Goal: Task Accomplishment & Management: Complete application form

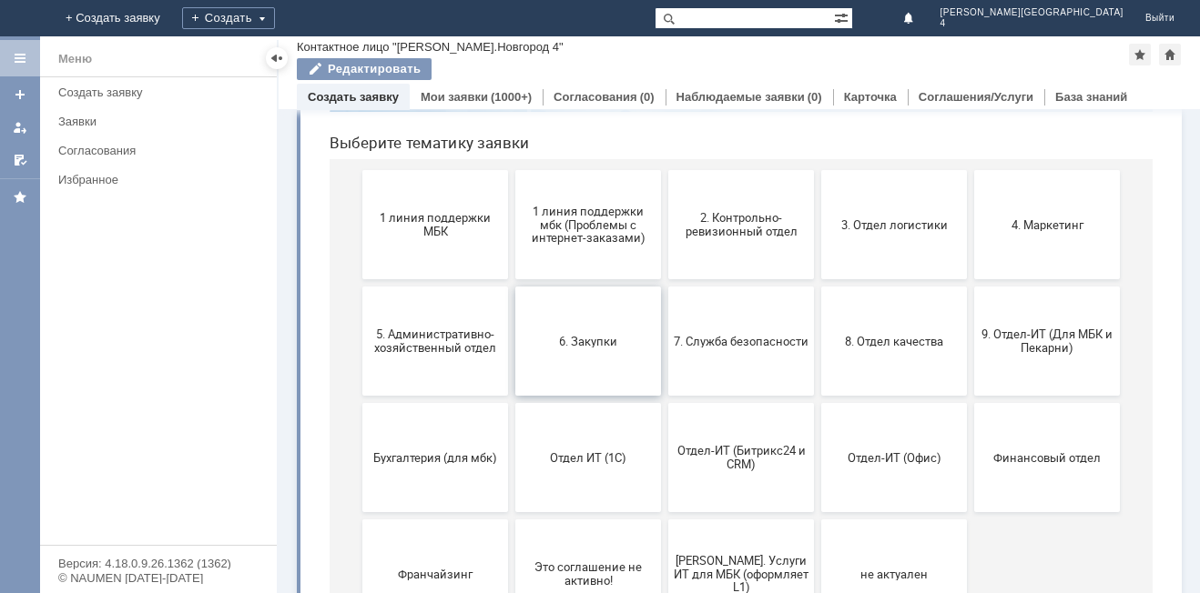
scroll to position [182, 0]
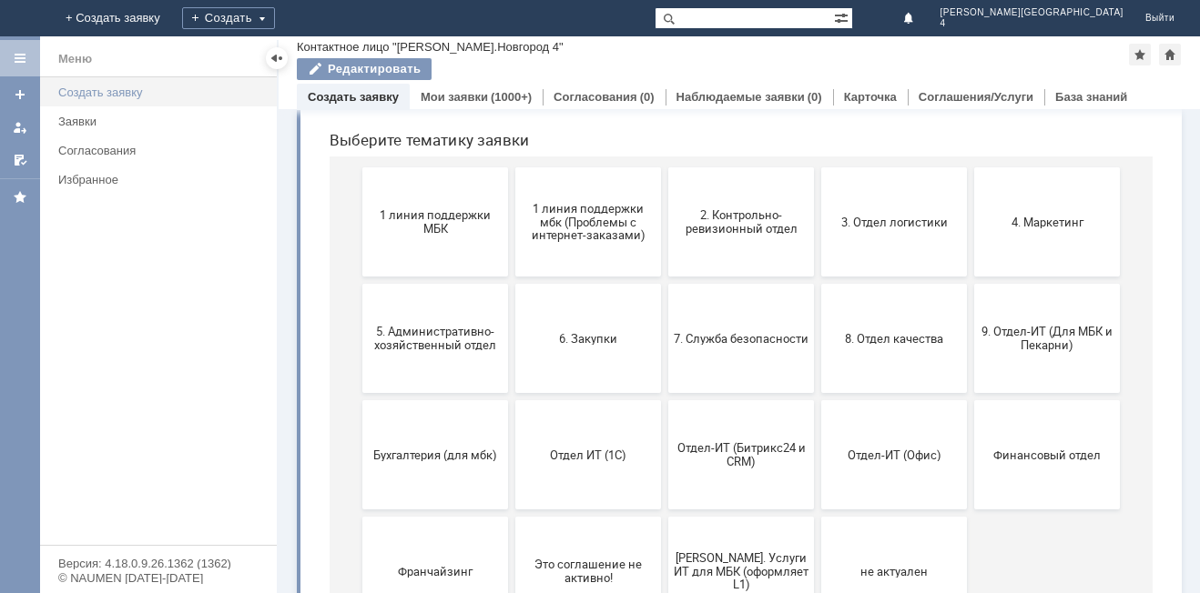
click at [127, 83] on link "Создать заявку" at bounding box center [162, 92] width 222 height 28
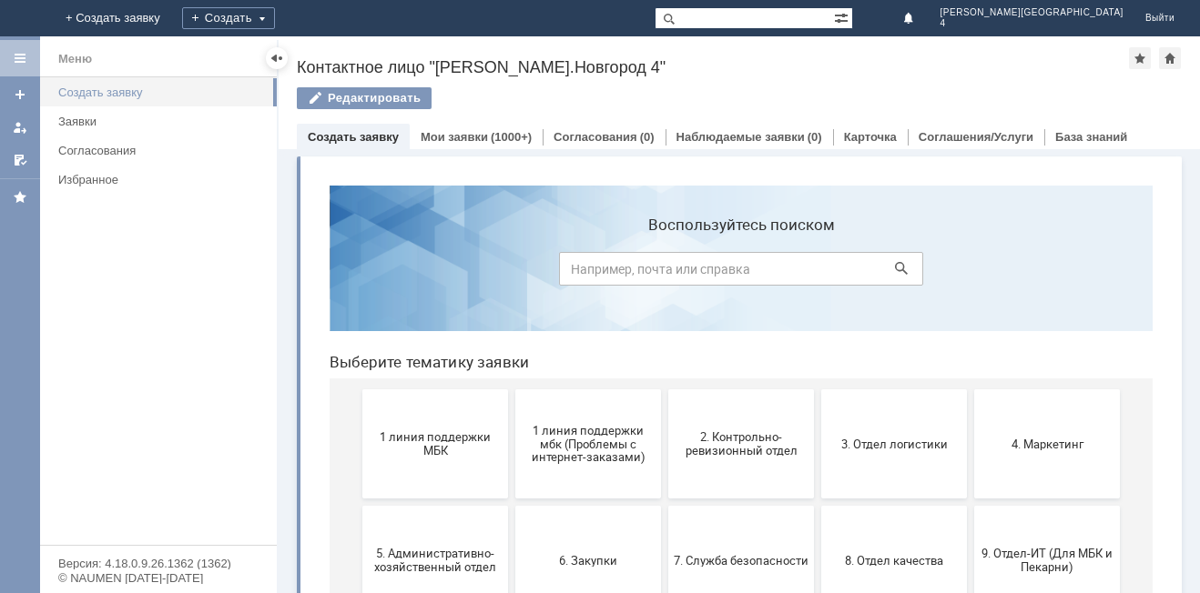
click at [118, 96] on div "Создать заявку" at bounding box center [162, 93] width 208 height 14
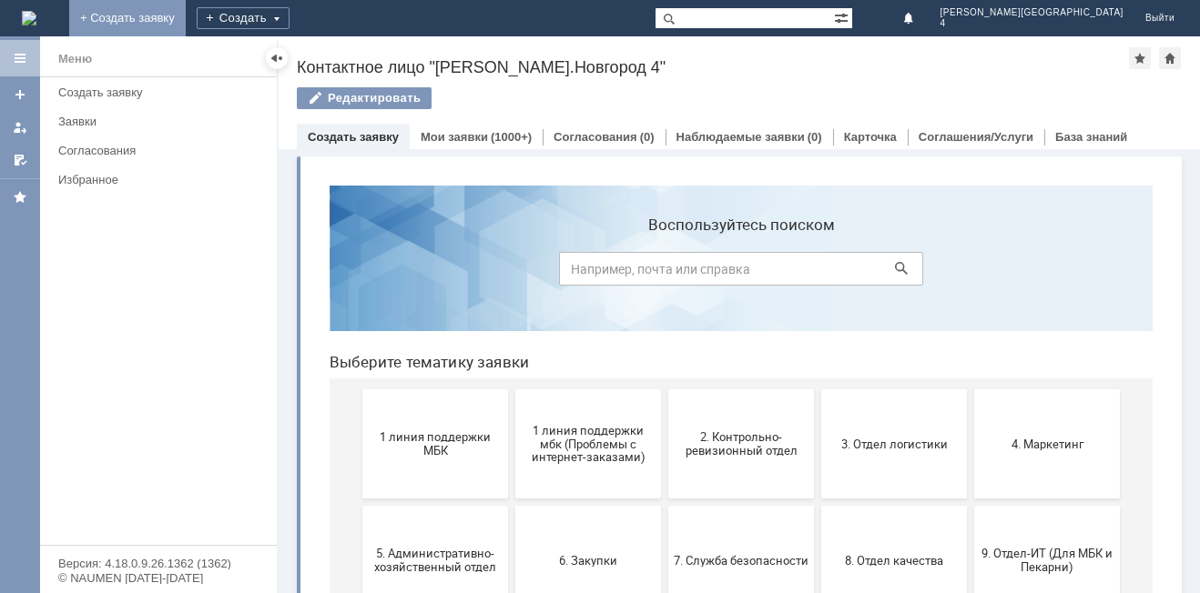
click at [186, 15] on link "+ Создать заявку" at bounding box center [127, 18] width 117 height 36
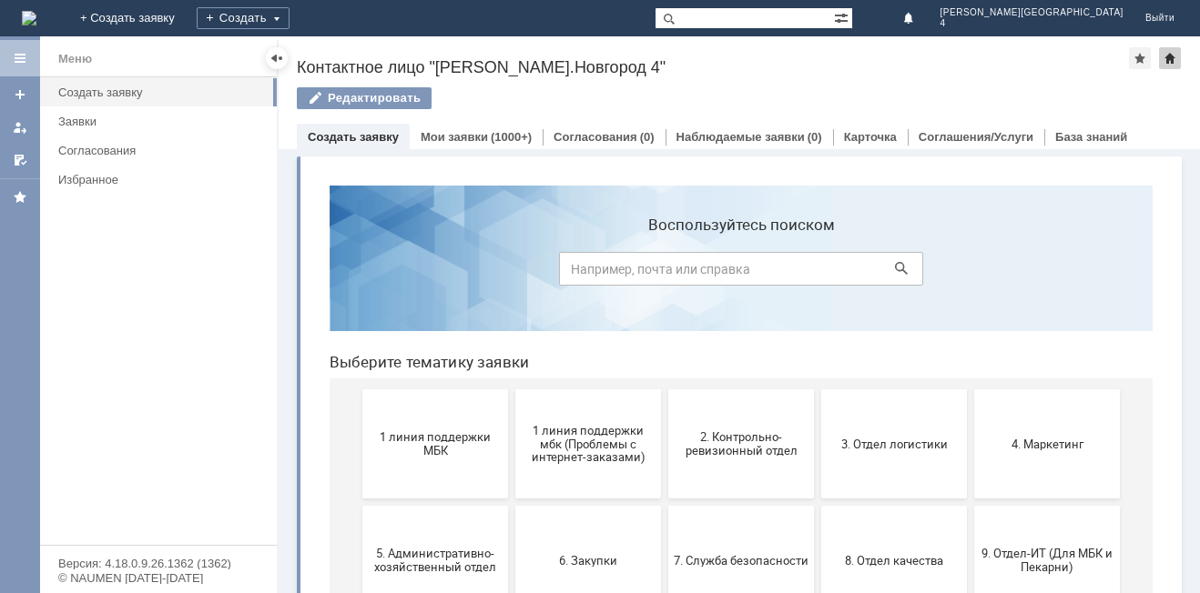
click at [1166, 66] on div at bounding box center [1170, 58] width 22 height 22
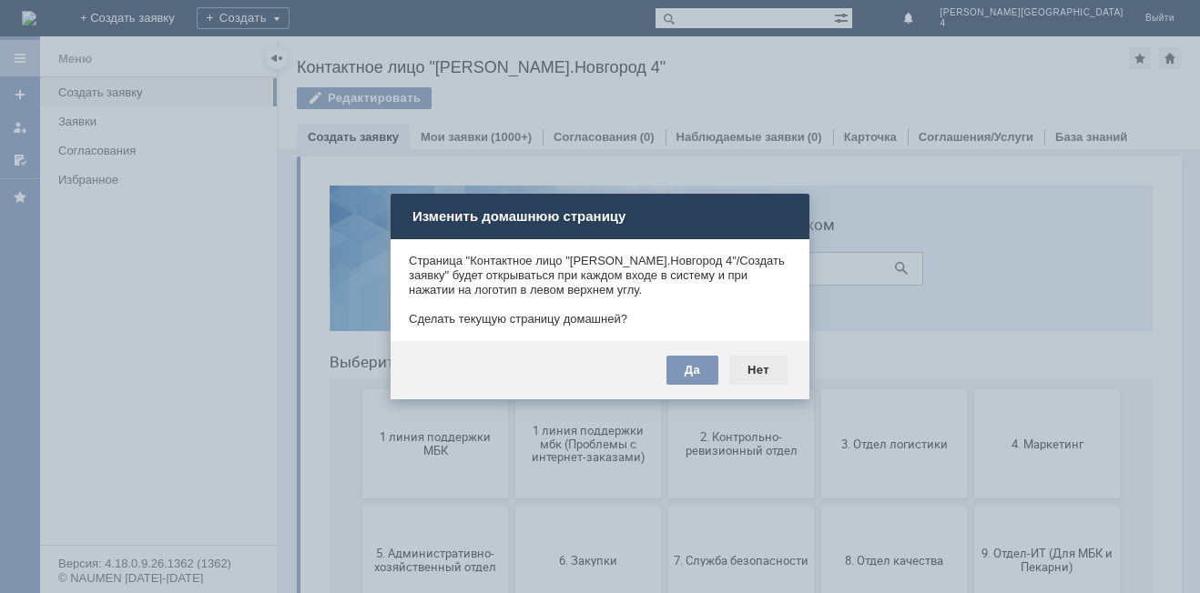
click at [766, 365] on div "Нет" at bounding box center [758, 370] width 58 height 29
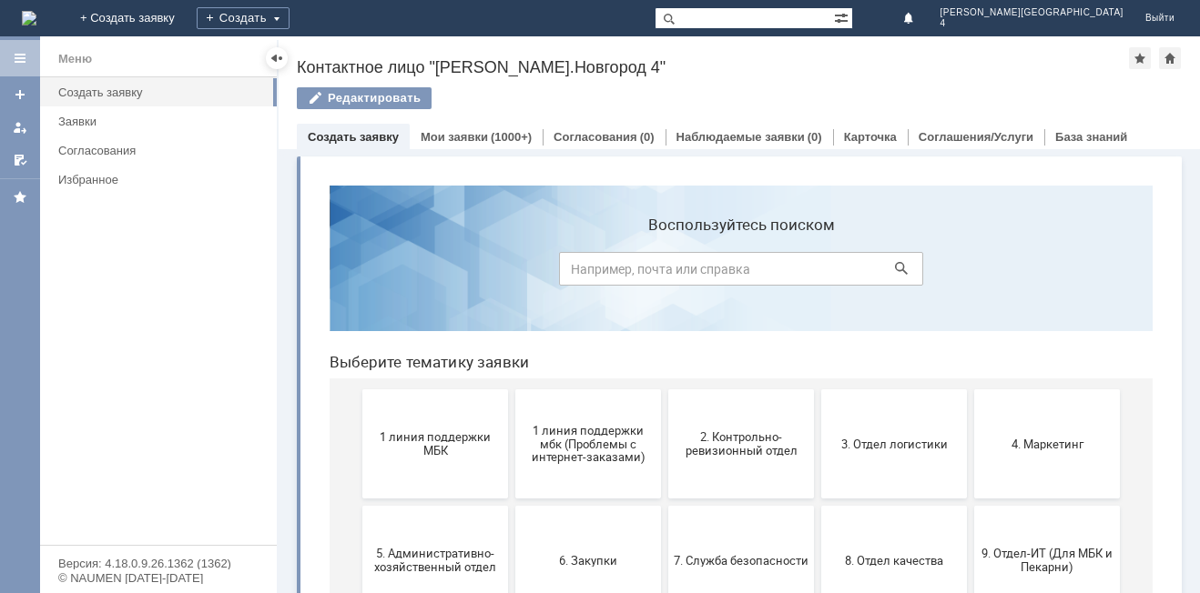
click at [1071, 152] on div "Витрина услуг" at bounding box center [739, 519] width 885 height 741
click at [1077, 131] on link "База знаний" at bounding box center [1091, 137] width 72 height 14
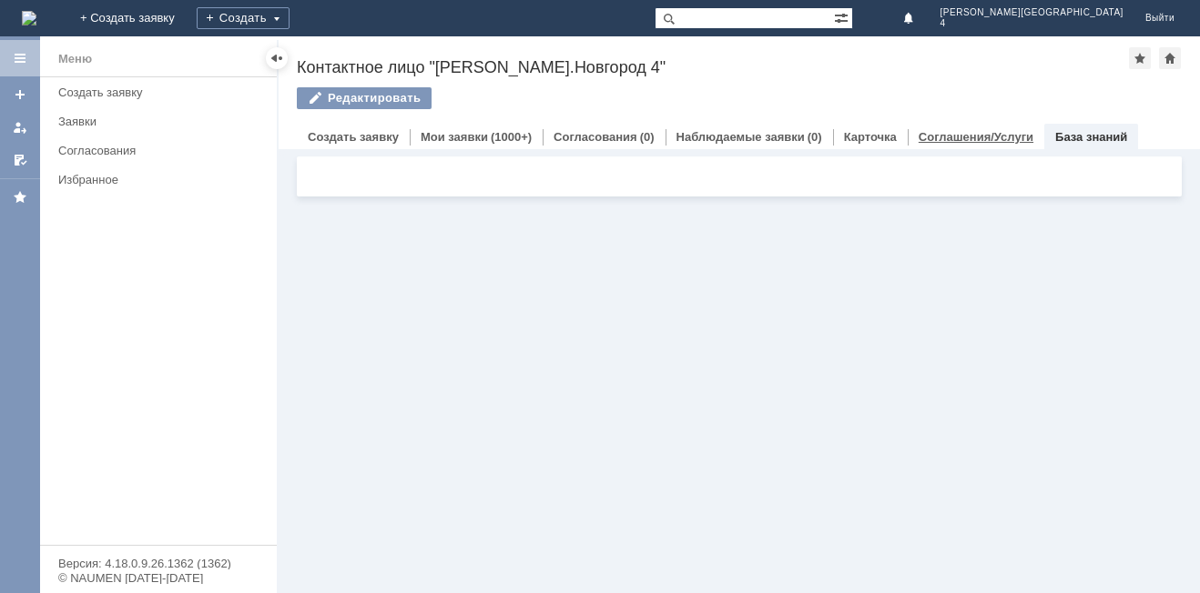
click at [979, 144] on div "Соглашения/Услуги" at bounding box center [976, 137] width 137 height 26
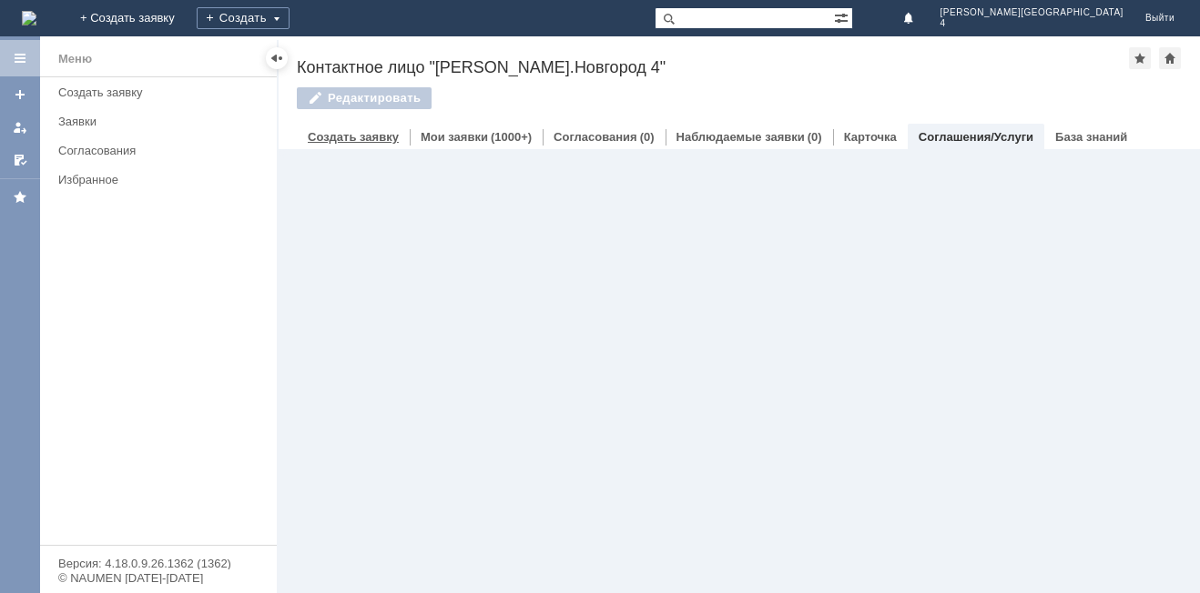
drag, startPoint x: 373, startPoint y: 131, endPoint x: 338, endPoint y: 139, distance: 36.4
click at [370, 131] on link "Создать заявку" at bounding box center [353, 137] width 91 height 14
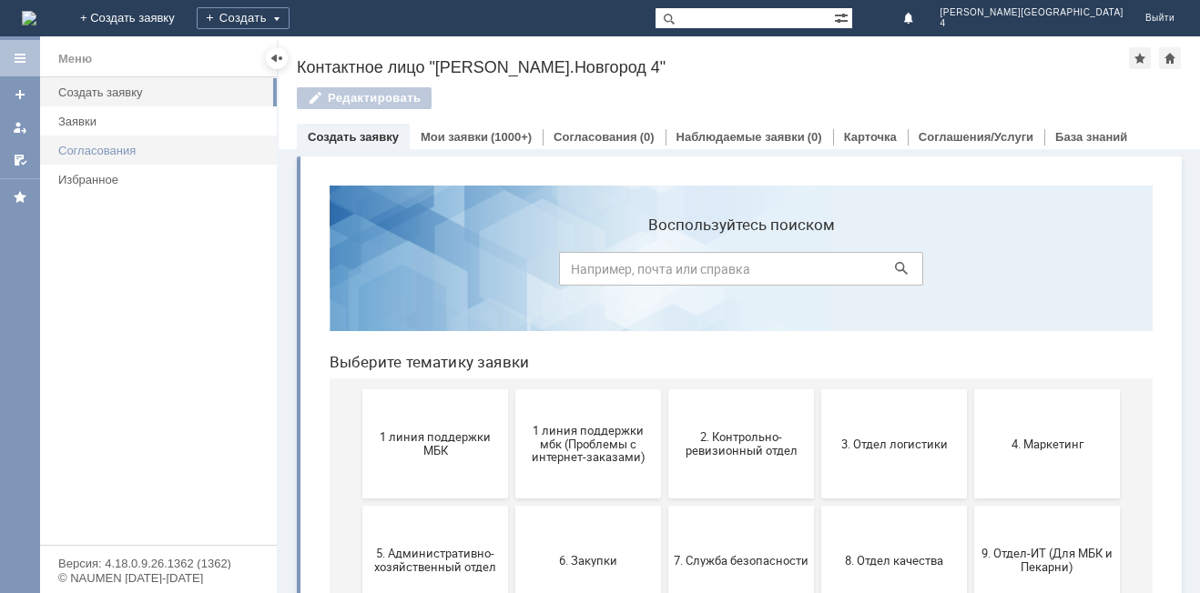
click at [152, 142] on link "Согласования" at bounding box center [162, 151] width 222 height 28
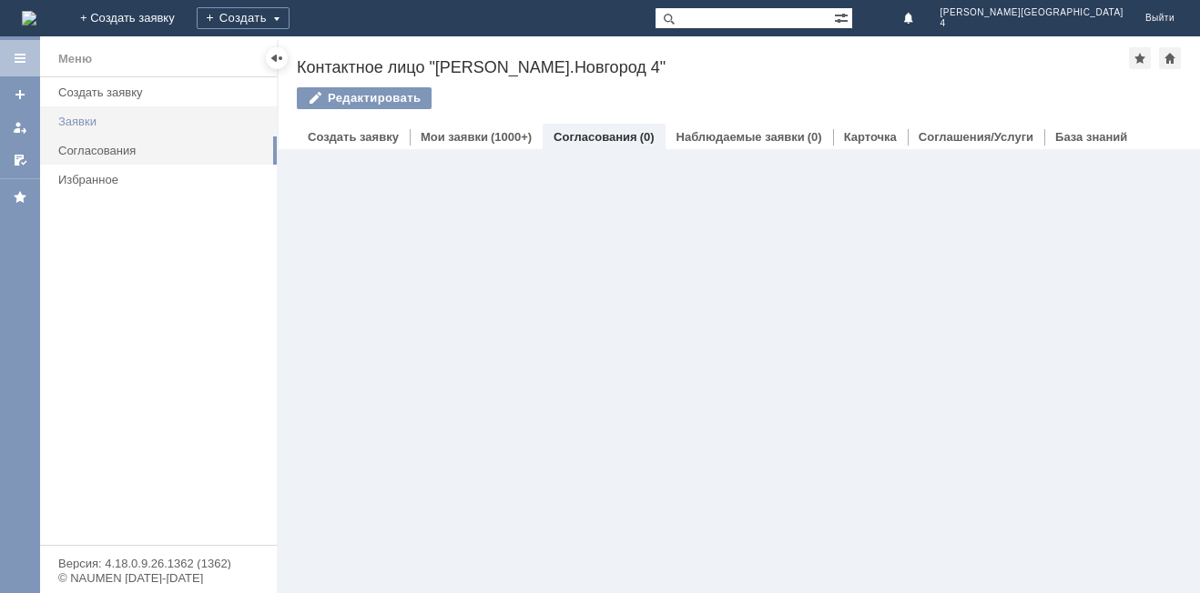
click at [129, 127] on div "Заявки" at bounding box center [162, 122] width 208 height 14
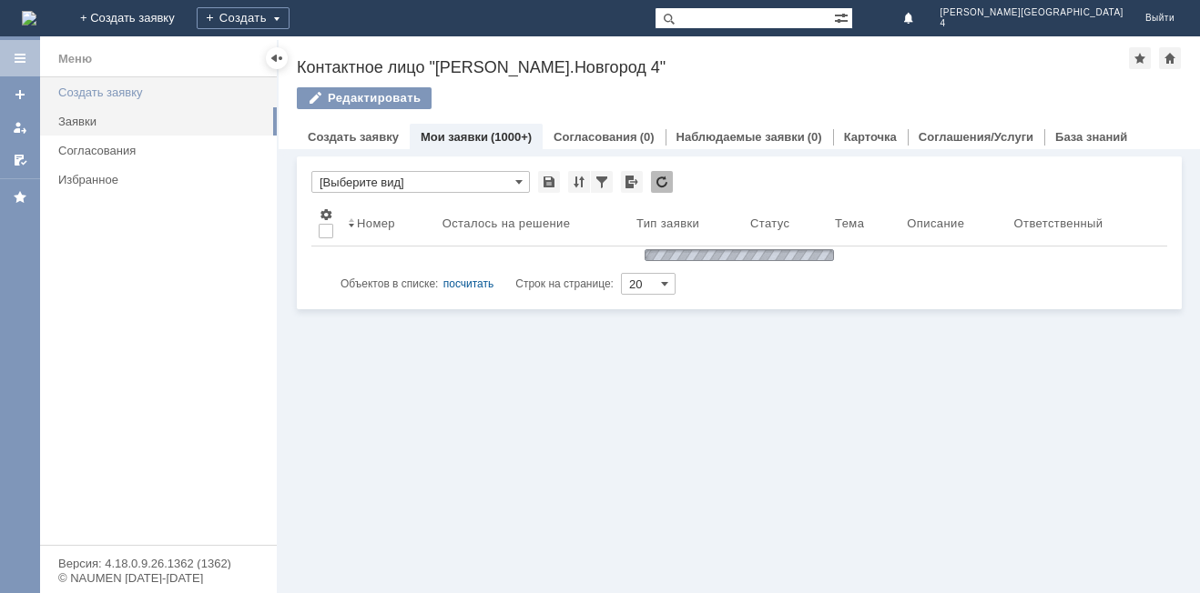
click at [146, 96] on div "Создать заявку" at bounding box center [162, 93] width 208 height 14
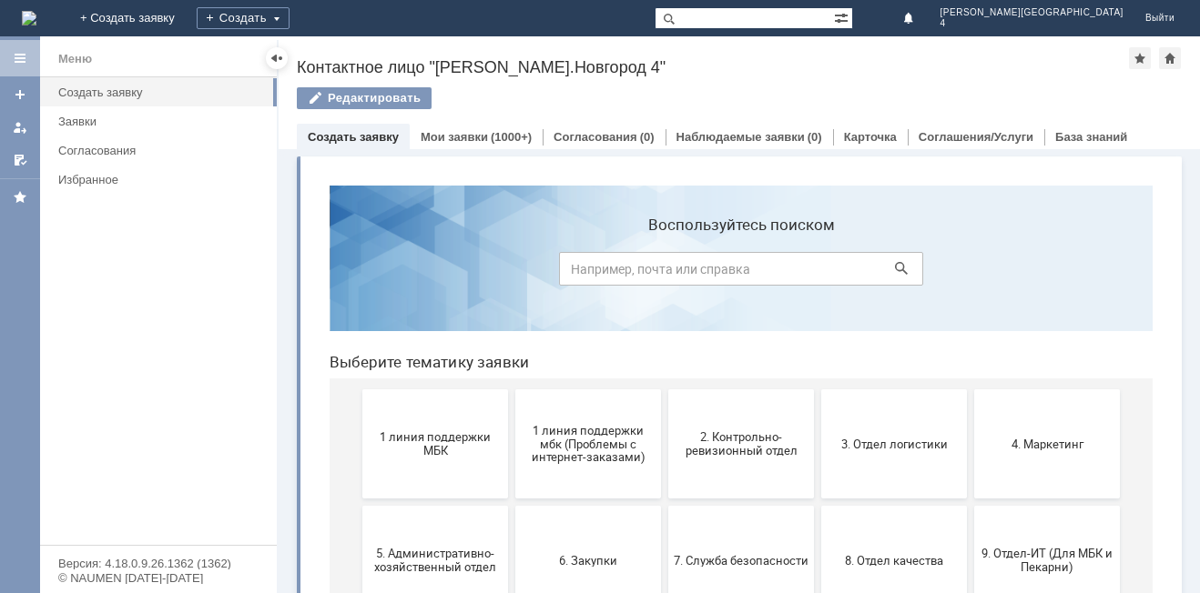
click at [658, 270] on input at bounding box center [741, 269] width 364 height 34
click at [504, 132] on div "(1000+)" at bounding box center [511, 137] width 41 height 14
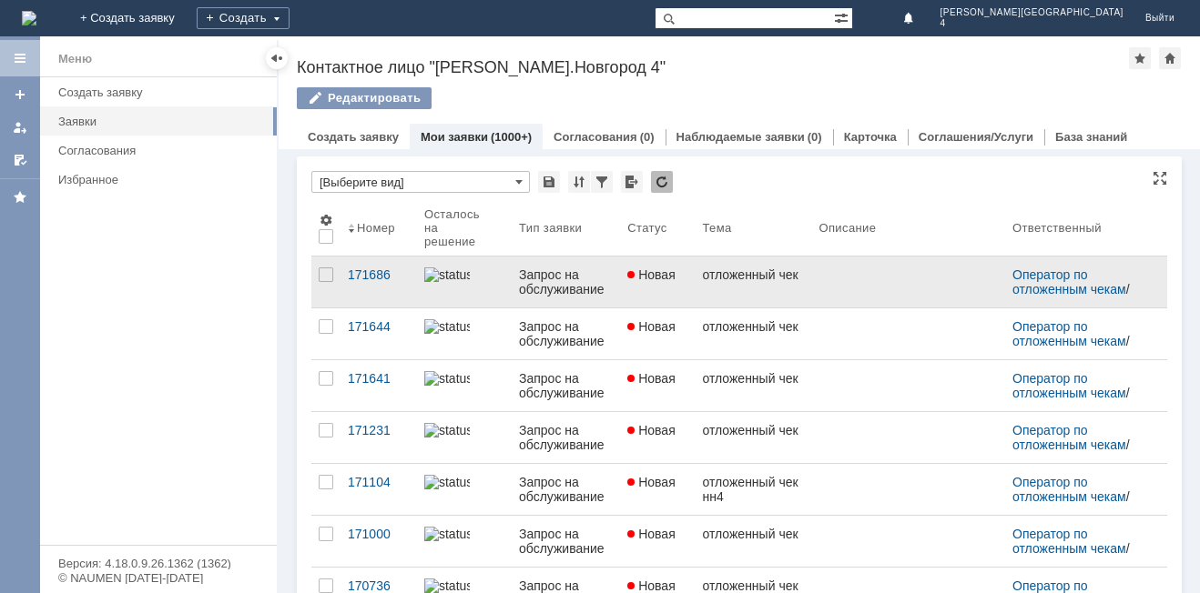
click at [861, 295] on link at bounding box center [908, 282] width 194 height 51
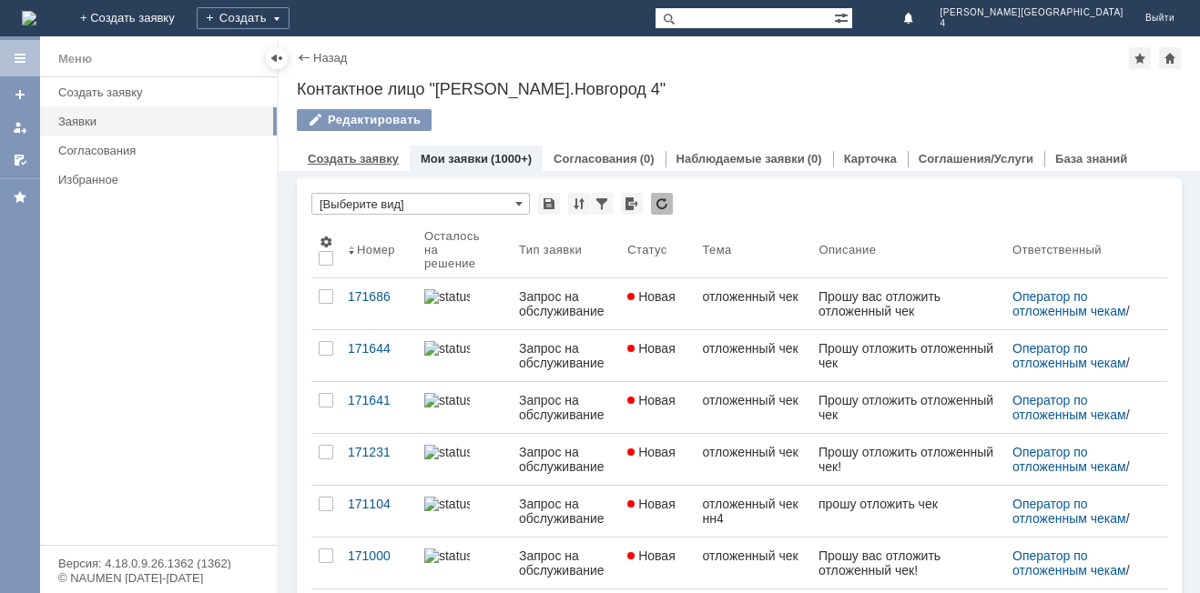
click at [380, 160] on link "Создать заявку" at bounding box center [353, 159] width 91 height 14
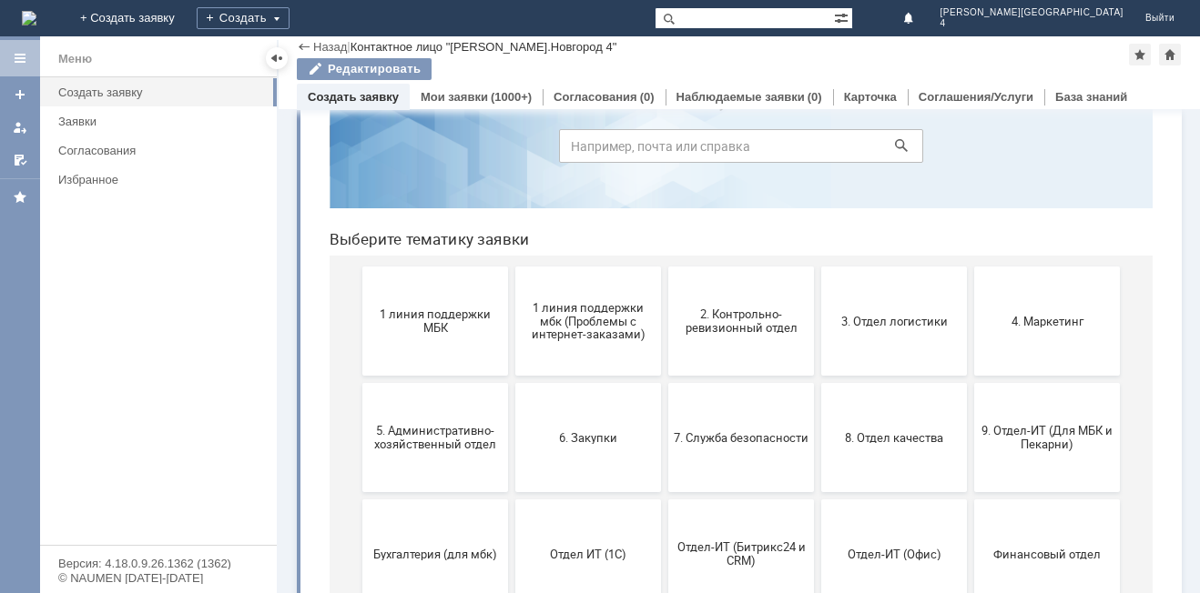
scroll to position [182, 0]
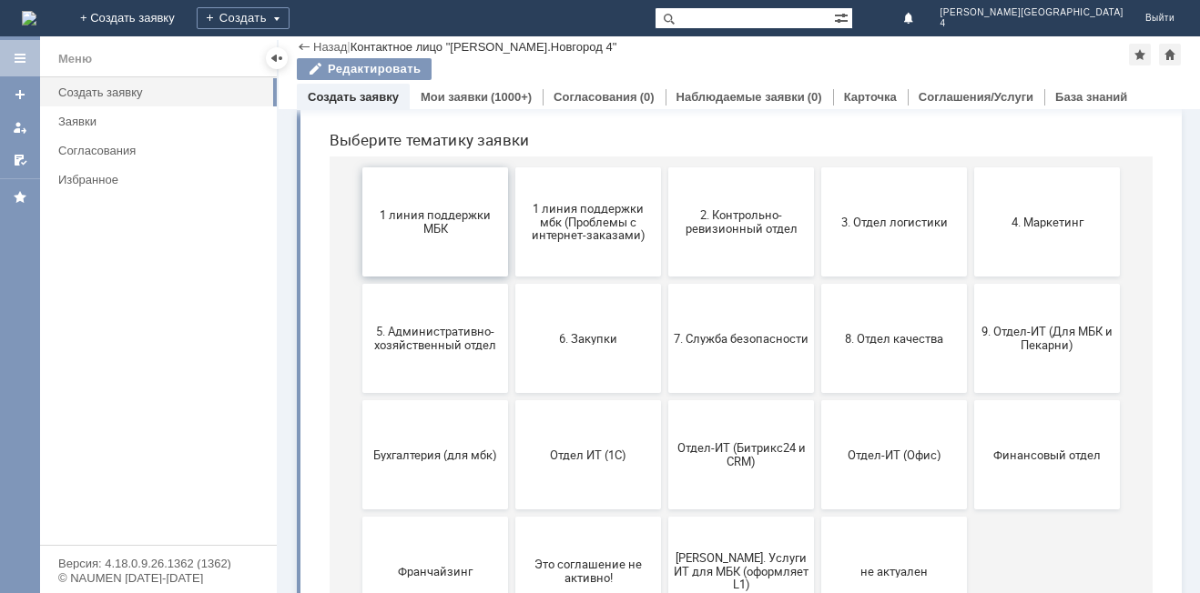
click at [417, 238] on button "1 линия поддержки МБК" at bounding box center [435, 221] width 146 height 109
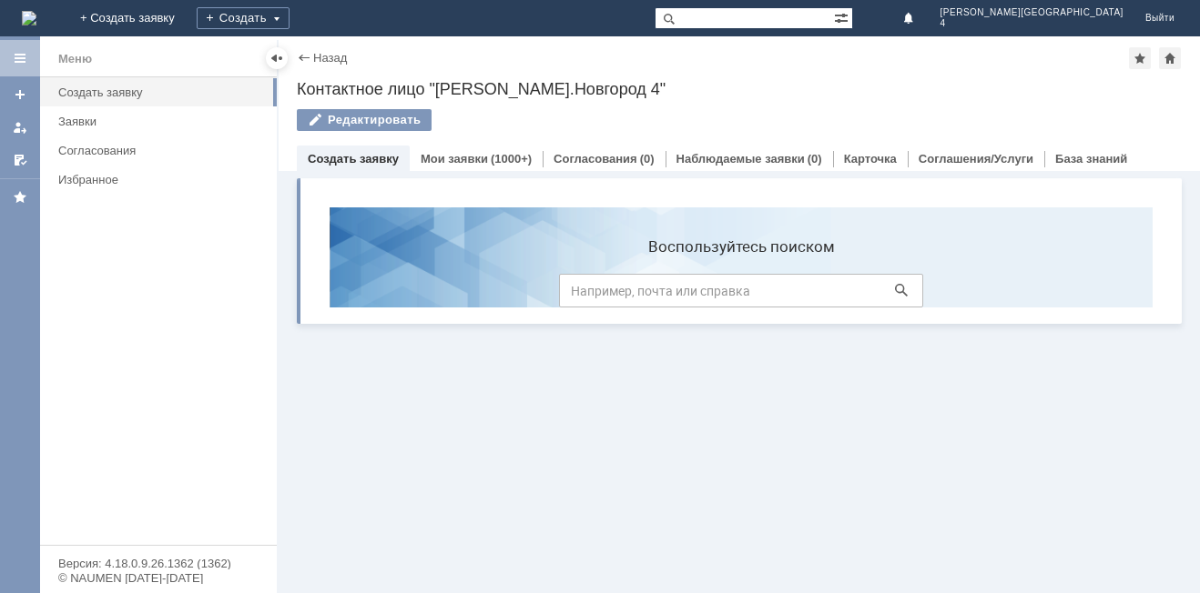
scroll to position [0, 0]
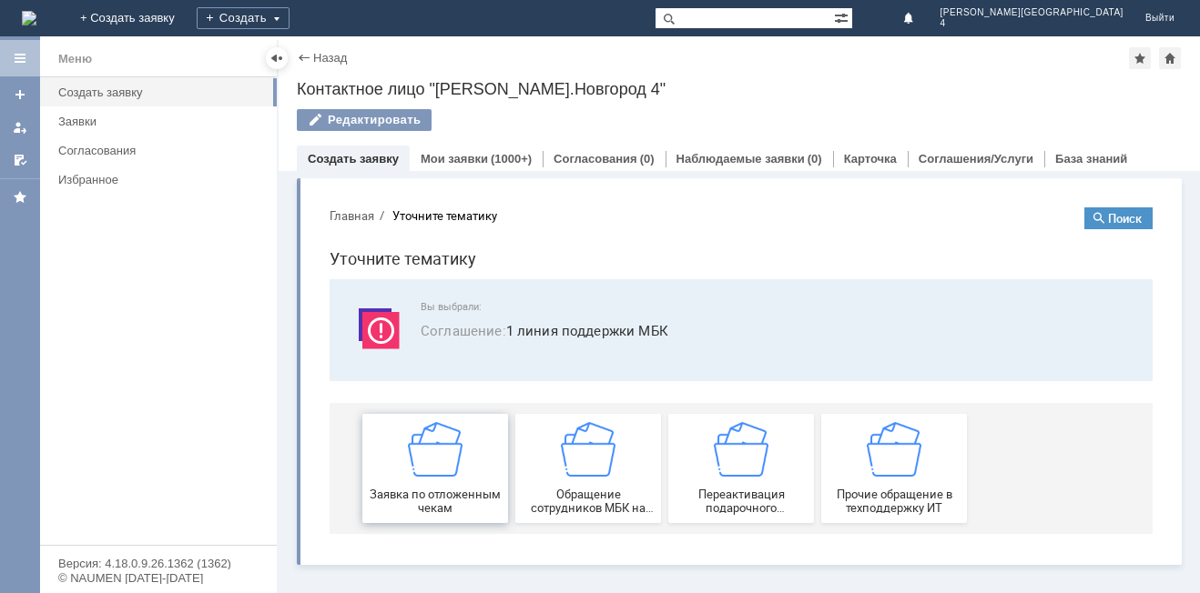
click at [428, 472] on img at bounding box center [435, 449] width 55 height 55
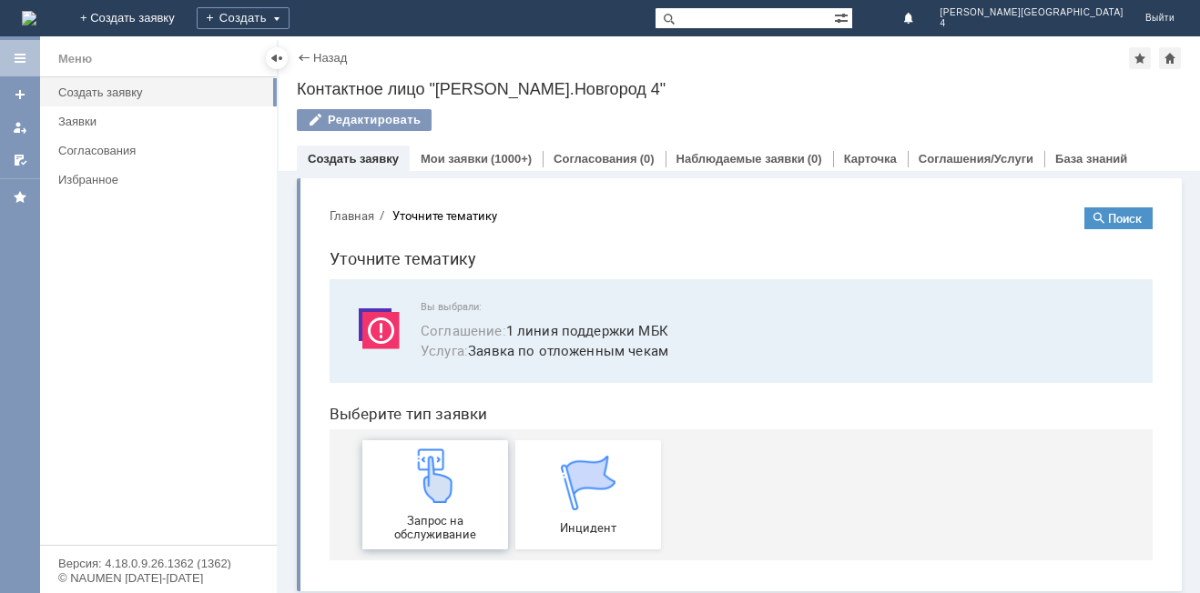
click at [443, 519] on span "Запрос на обслуживание" at bounding box center [435, 527] width 135 height 27
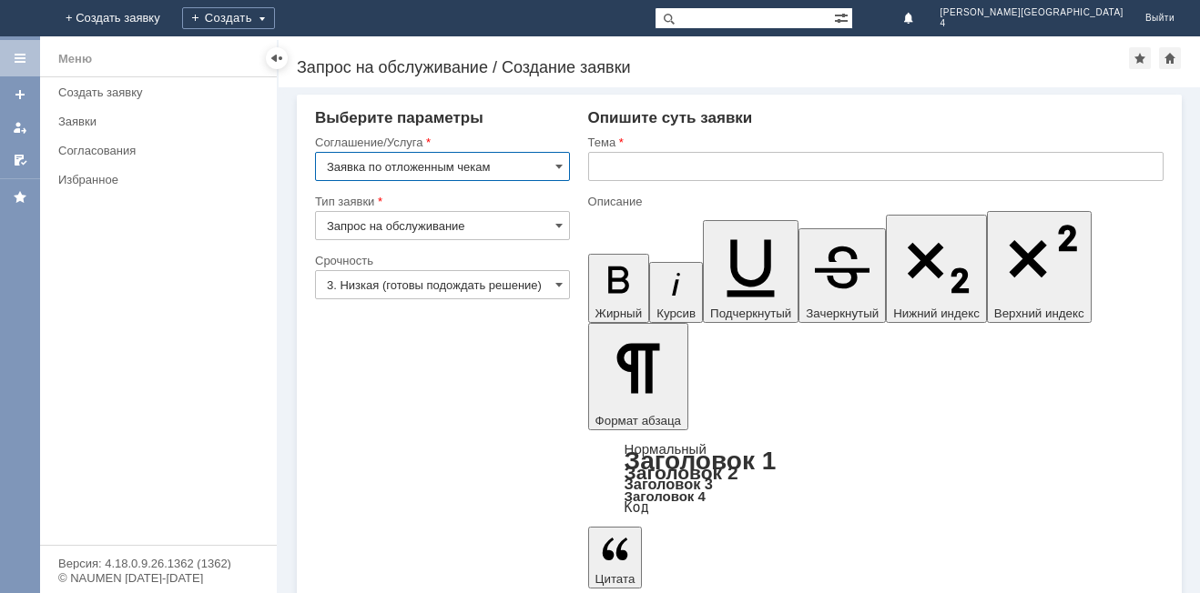
click at [499, 225] on input "Запрос на обслуживание" at bounding box center [442, 225] width 255 height 29
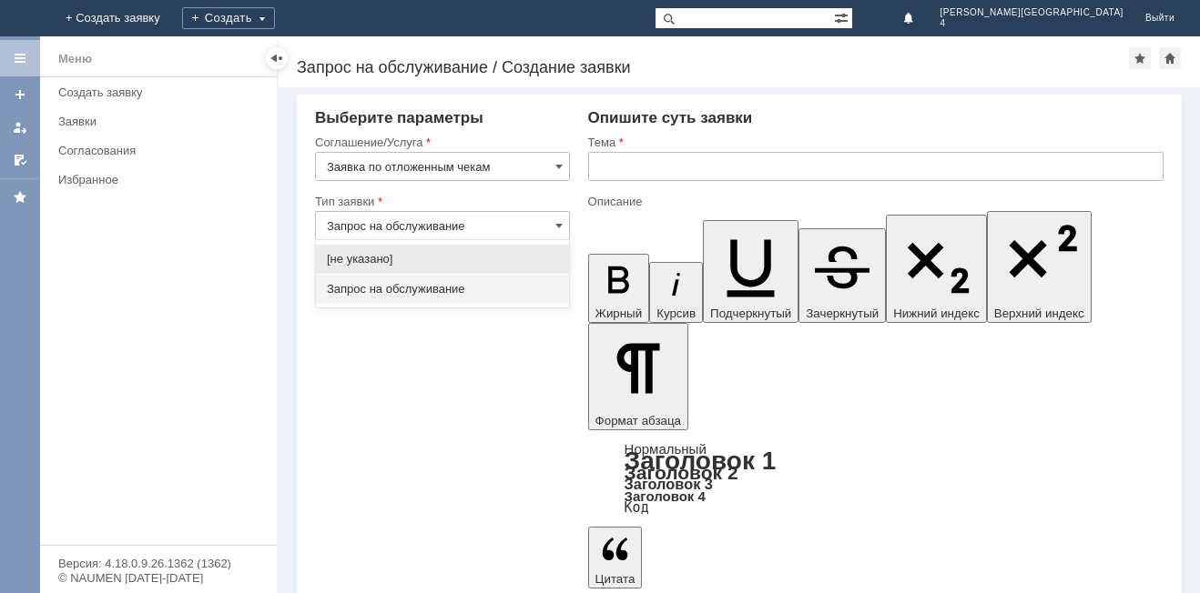
click at [488, 300] on div "Запрос на обслуживание" at bounding box center [442, 289] width 253 height 29
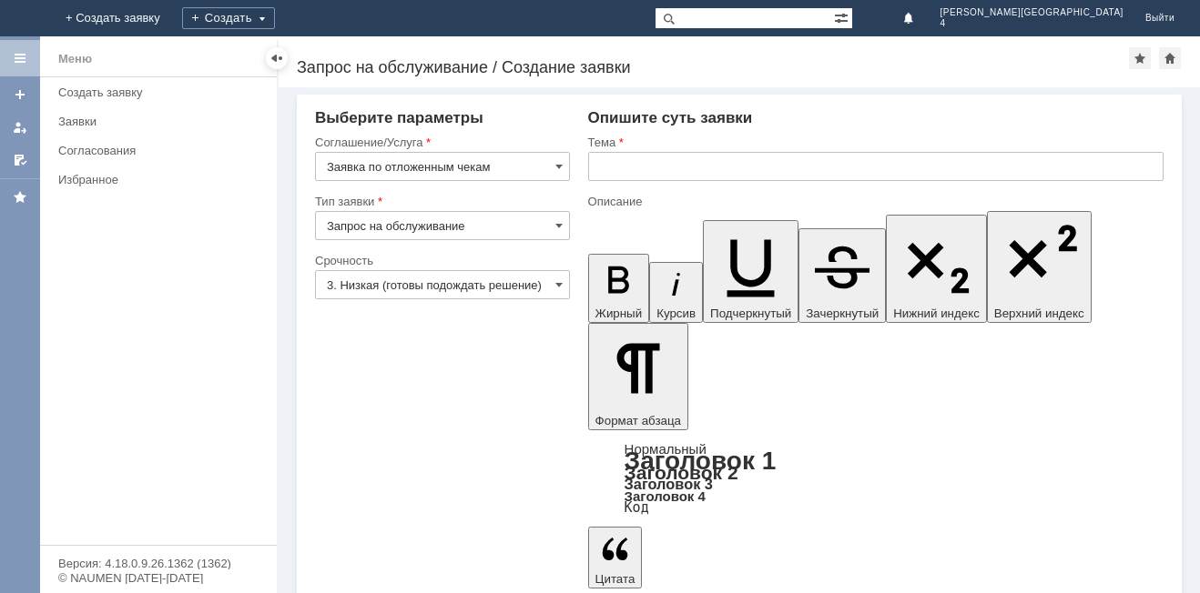
drag, startPoint x: 520, startPoint y: 208, endPoint x: 521, endPoint y: 231, distance: 22.8
click at [520, 210] on div "Тип заявки" at bounding box center [442, 202] width 255 height 17
click at [521, 234] on input "Запрос на обслуживание" at bounding box center [442, 225] width 255 height 29
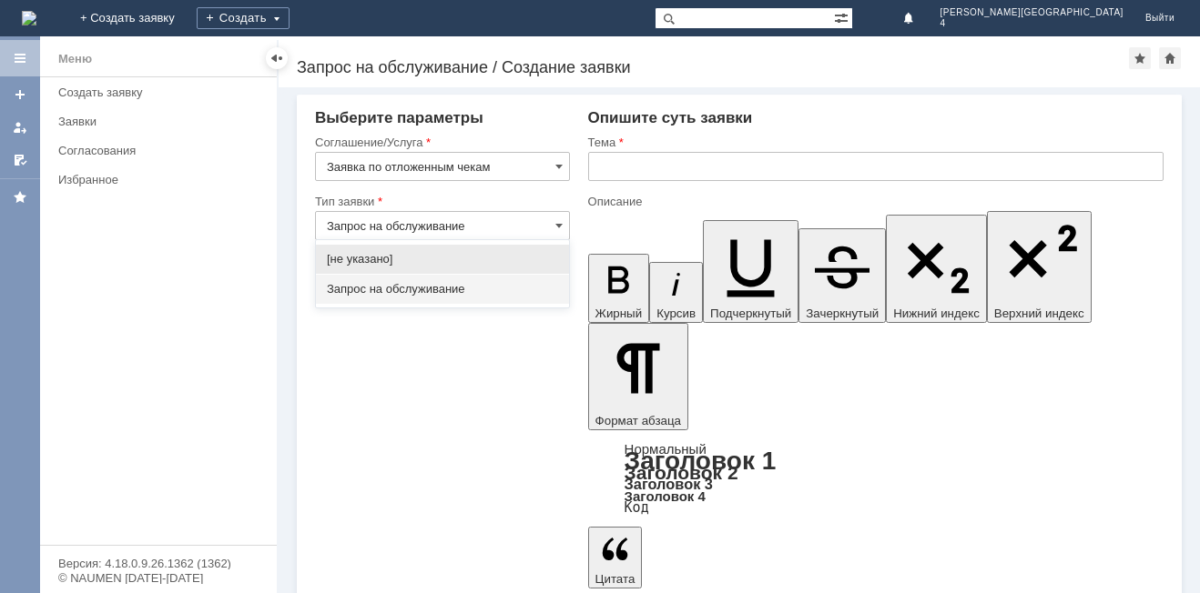
click at [506, 248] on div "[не указано]" at bounding box center [442, 259] width 253 height 29
type input "[не указано]"
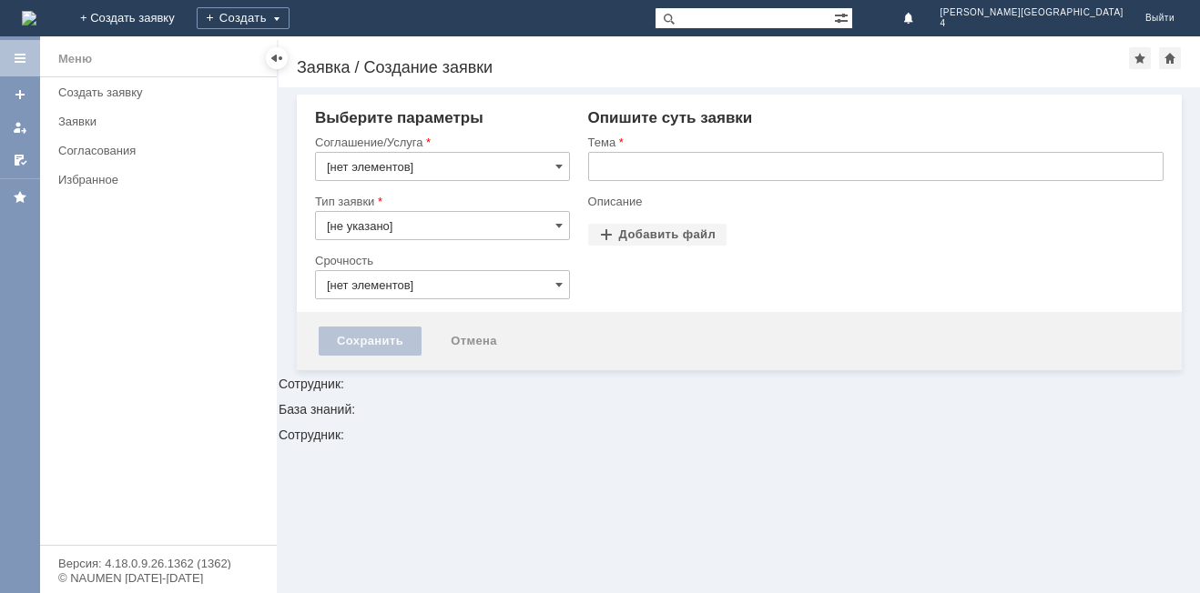
type input "Запрос на обслуживание"
type input "3. Низкая (готовы подождать решение)"
type input "Заявка по отложенным чекам"
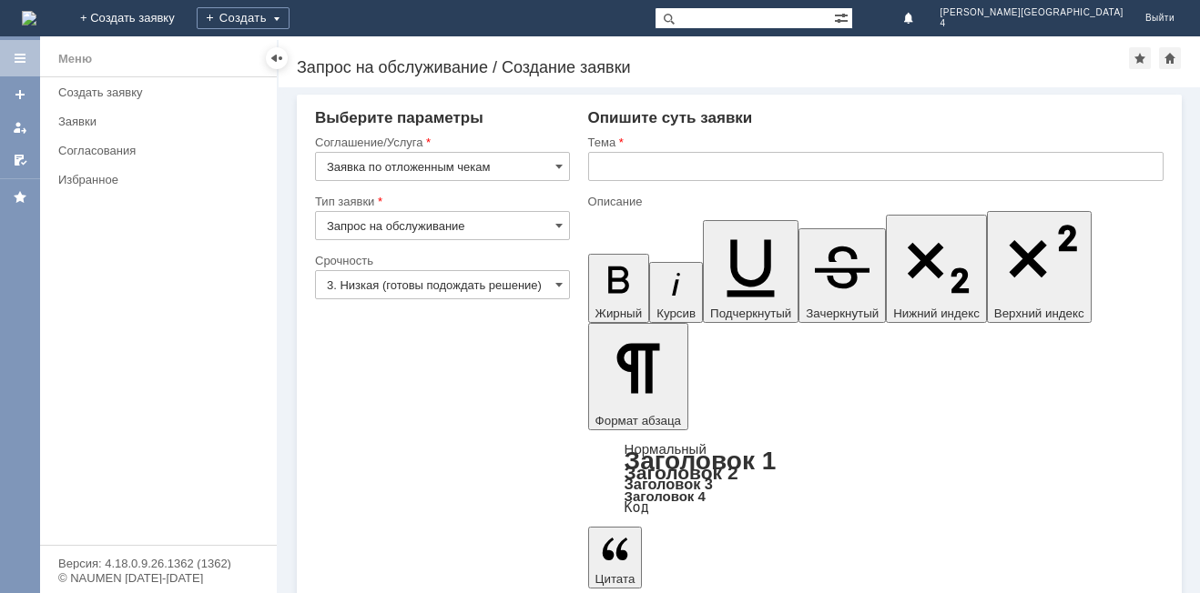
click at [518, 221] on input "Запрос на обслуживание" at bounding box center [442, 225] width 255 height 29
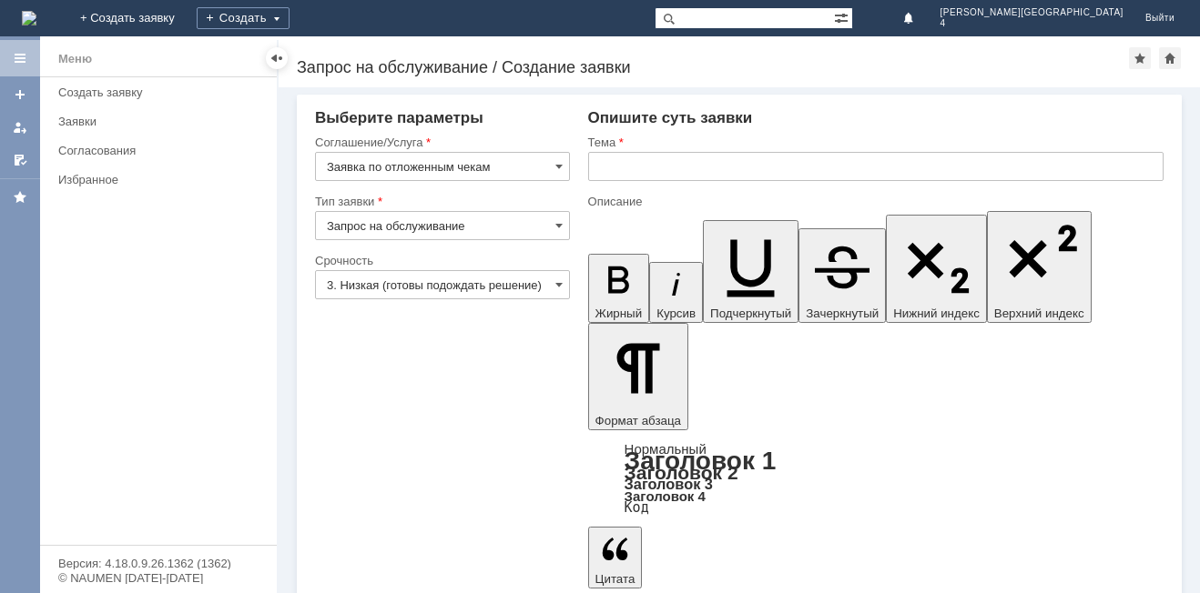
type input "Запрос на обслуживание"
click at [644, 174] on input "text" at bounding box center [875, 166] width 575 height 29
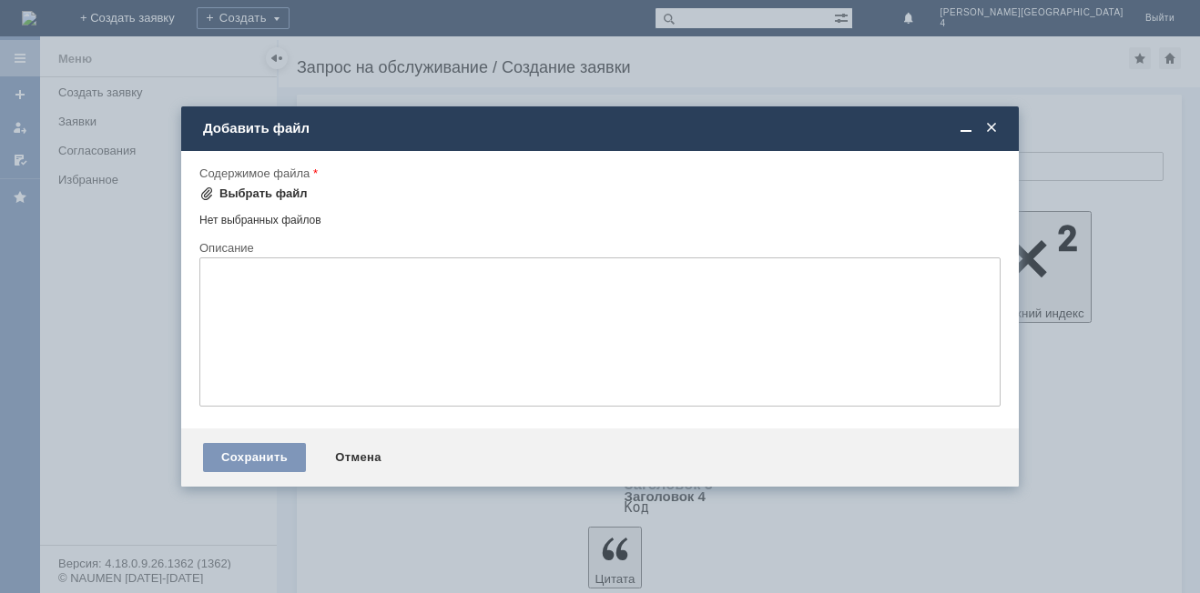
click at [272, 192] on div "Выбрать файл" at bounding box center [263, 194] width 88 height 15
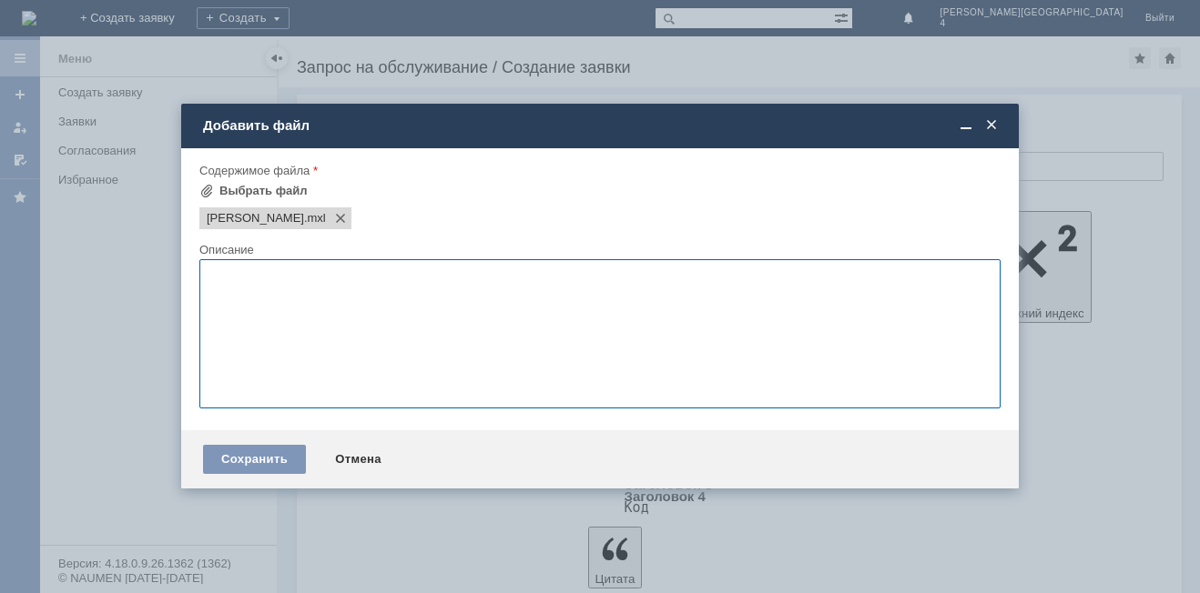
click at [354, 309] on textarea at bounding box center [599, 333] width 801 height 149
type textarea "Девушка не взяла его"
click at [271, 472] on div "Сохранить" at bounding box center [254, 459] width 103 height 29
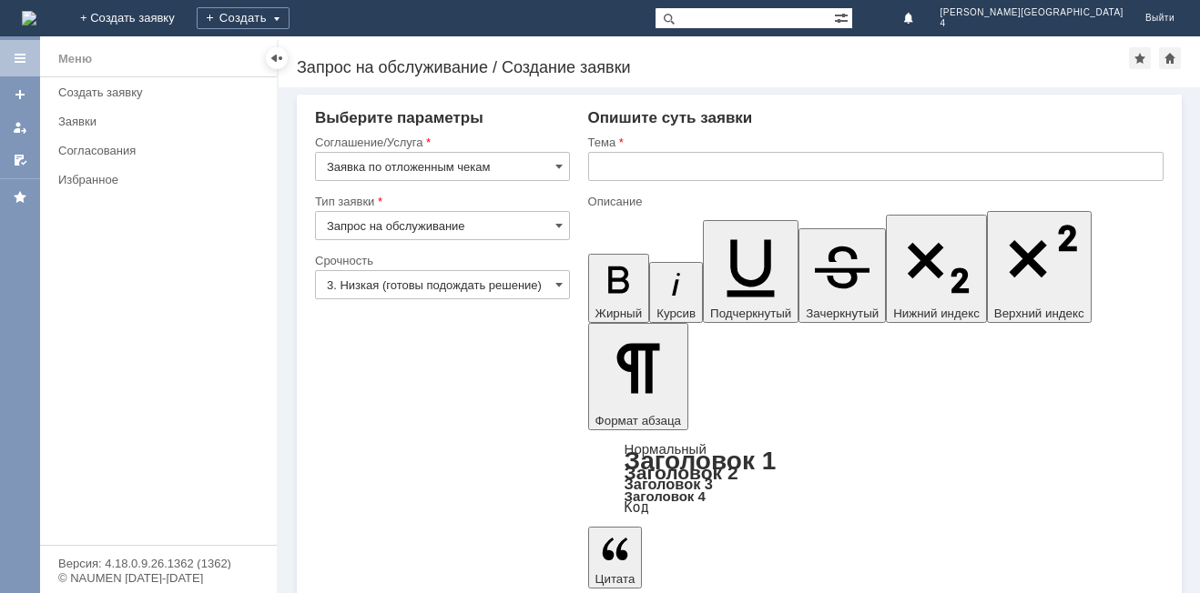
click at [858, 175] on input "text" at bounding box center [875, 166] width 575 height 29
click at [863, 167] on input "text" at bounding box center [875, 166] width 575 height 29
click at [601, 157] on input "text" at bounding box center [875, 166] width 575 height 29
click at [595, 165] on input "text" at bounding box center [875, 166] width 575 height 29
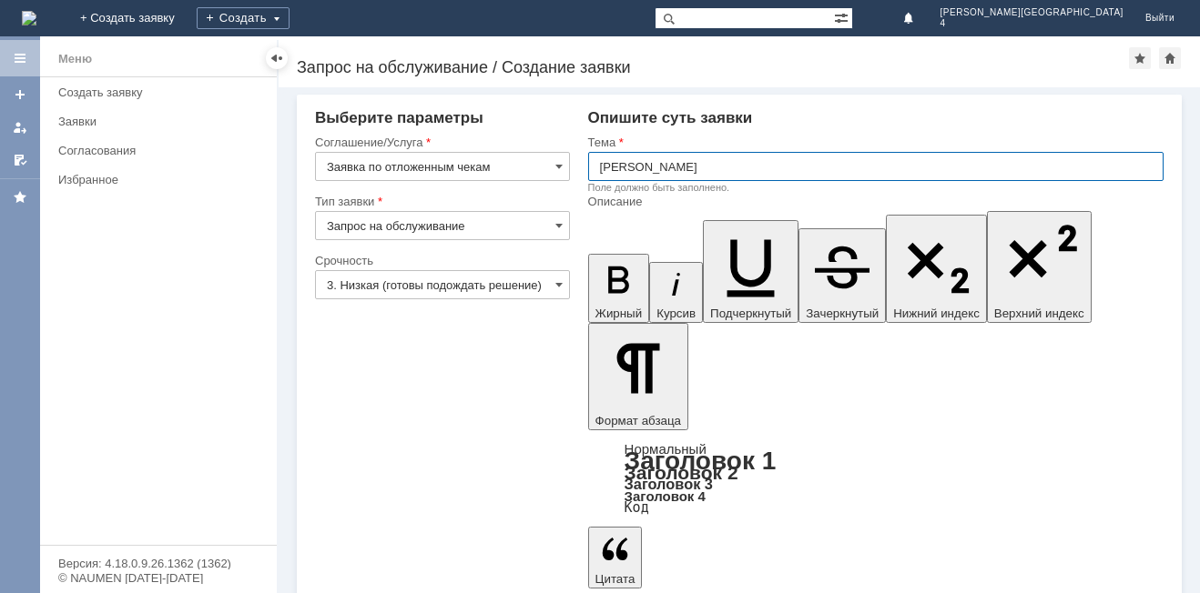
type input "[PERSON_NAME]"
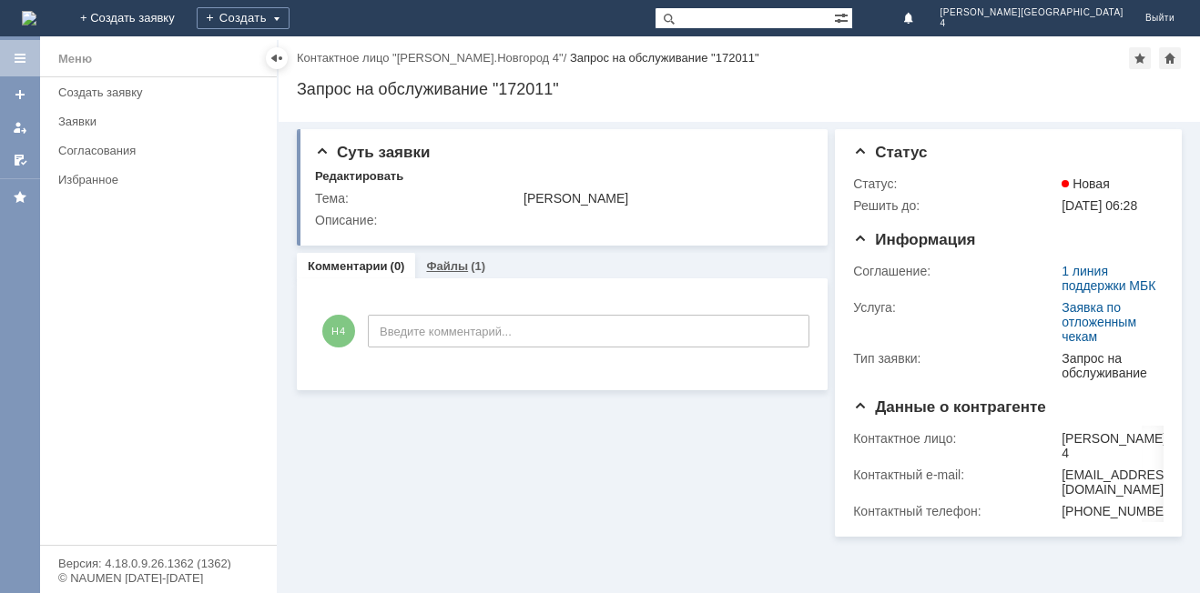
click at [463, 260] on link "Файлы" at bounding box center [447, 266] width 42 height 14
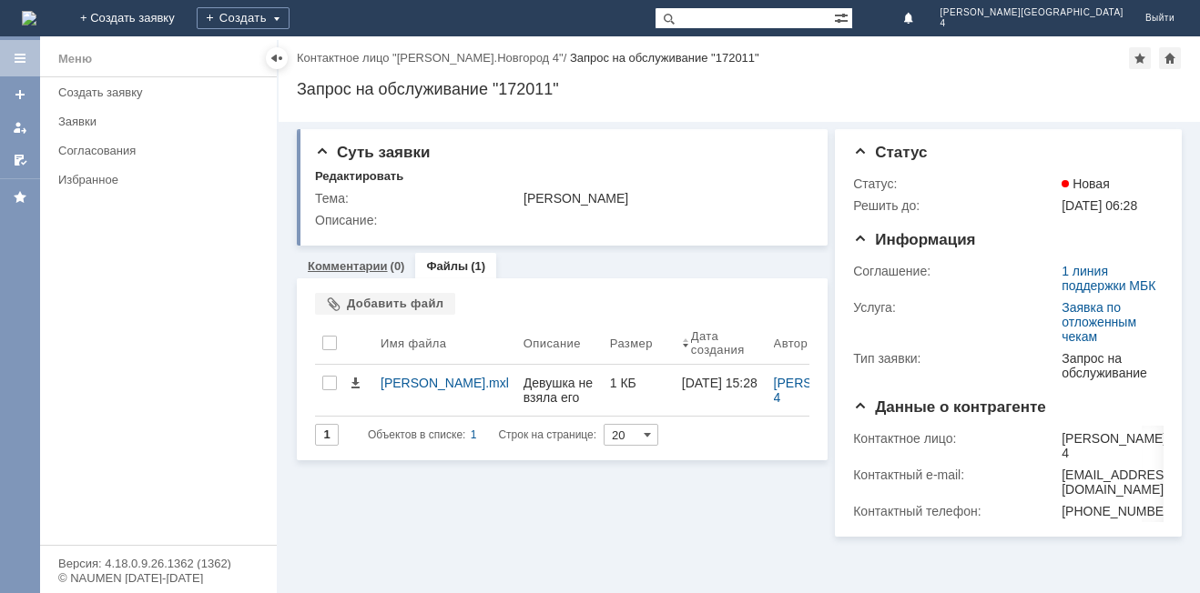
click at [378, 271] on link "Комментарии" at bounding box center [348, 266] width 80 height 14
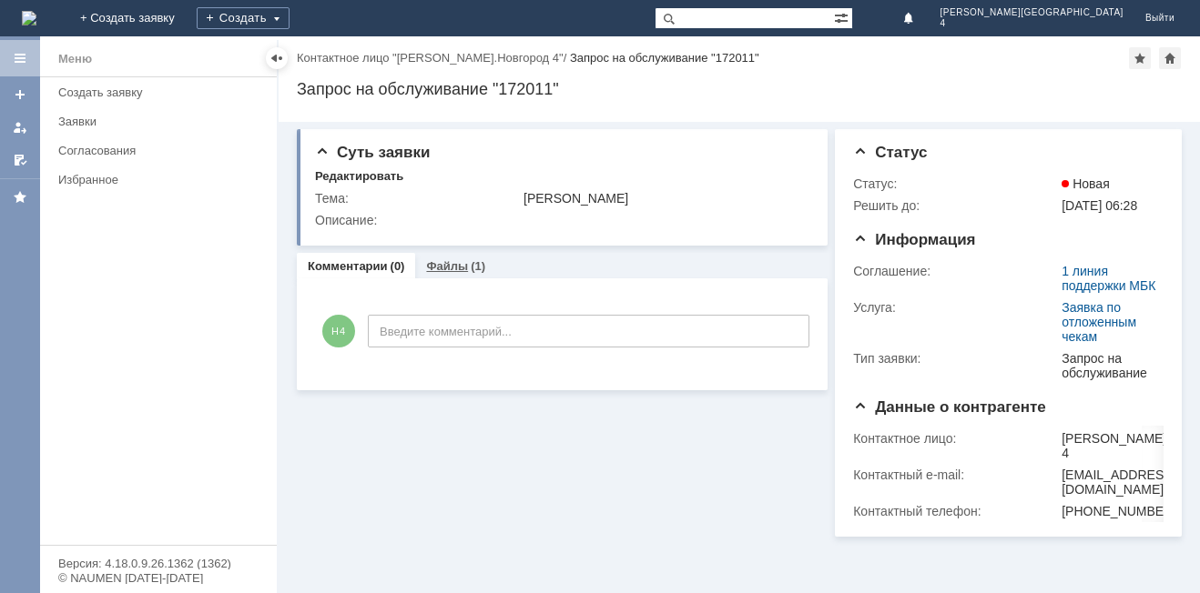
click at [452, 269] on link "Файлы" at bounding box center [447, 266] width 42 height 14
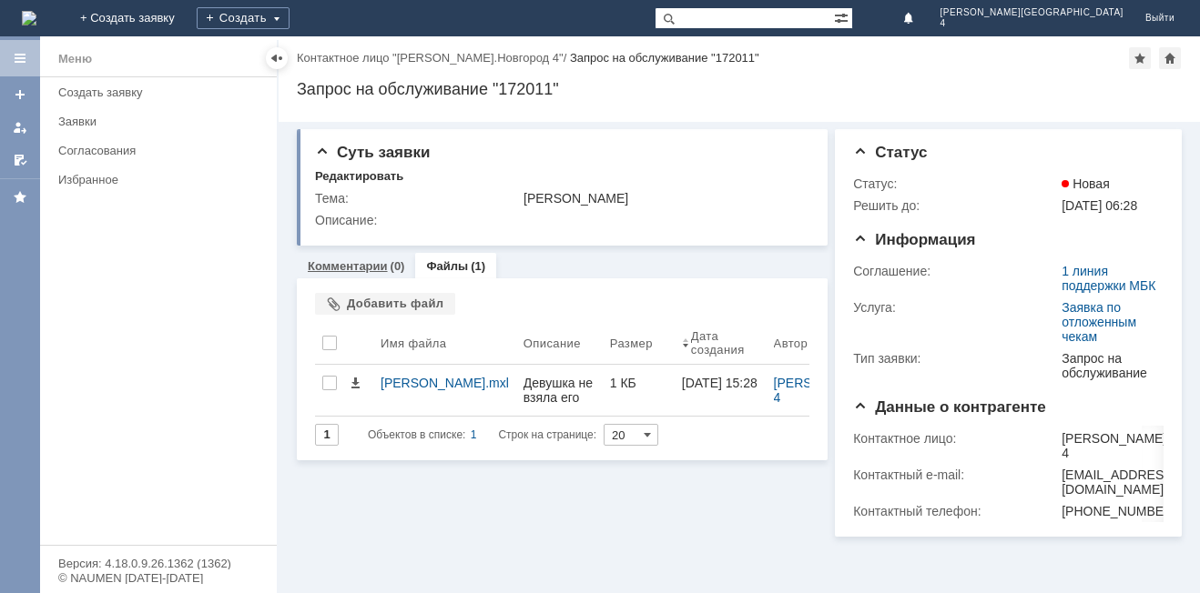
click at [390, 269] on div "(0)" at bounding box center [397, 266] width 15 height 14
